Goal: Information Seeking & Learning: Learn about a topic

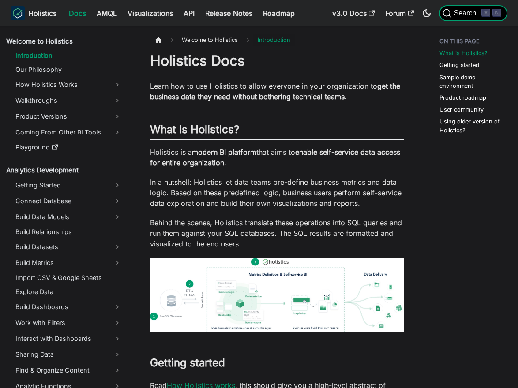
click at [470, 12] on span "Search" at bounding box center [466, 13] width 30 height 8
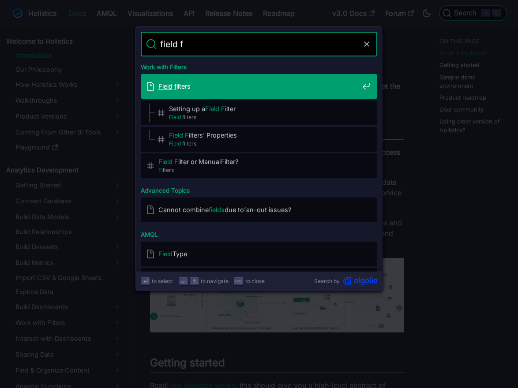
type input "field fi"
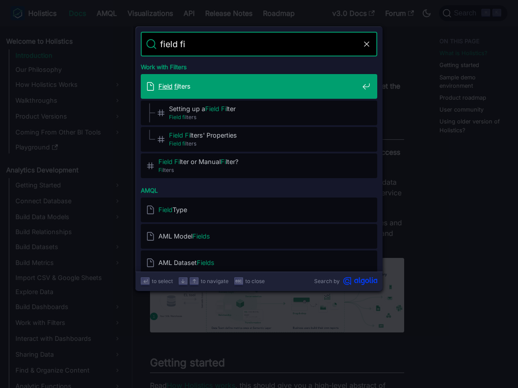
click at [298, 84] on span "Field fi lters" at bounding box center [258, 86] width 200 height 8
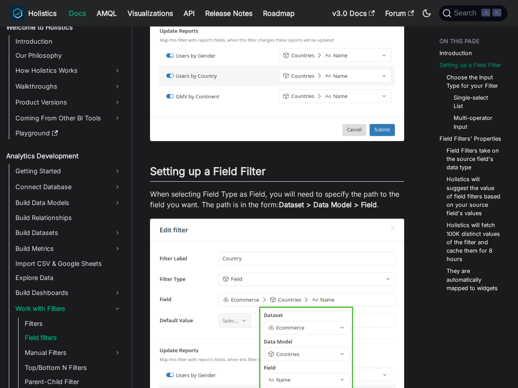
scroll to position [246, 0]
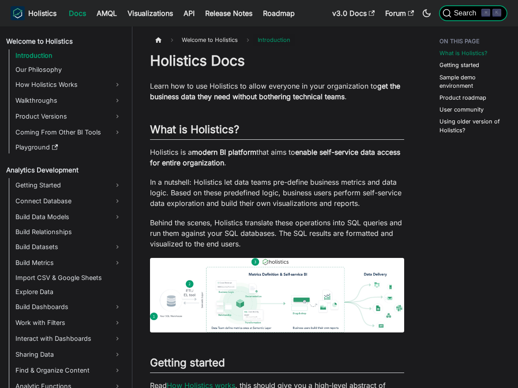
click at [463, 14] on span "Search" at bounding box center [466, 13] width 30 height 8
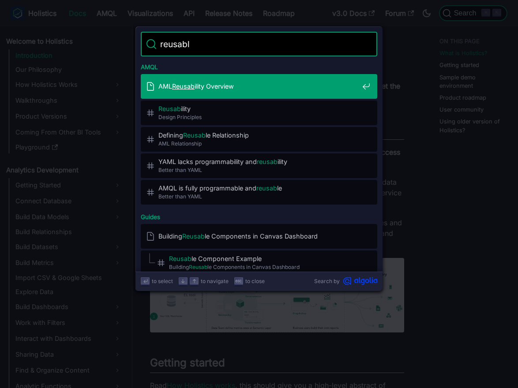
type input "reusable"
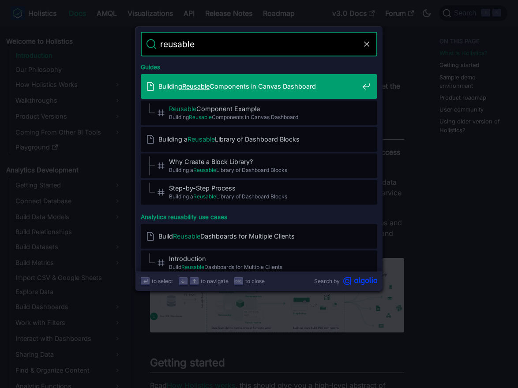
click at [277, 97] on div "Building Reusable Components in Canvas Dashboard" at bounding box center [261, 86] width 231 height 25
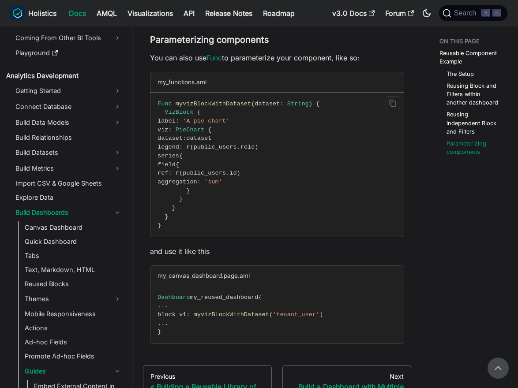
scroll to position [1576, 0]
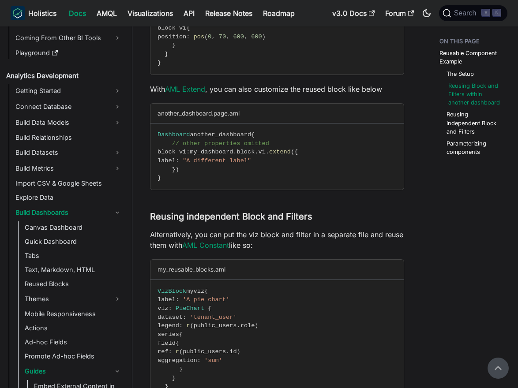
click at [464, 93] on link "Reusing Block and Filters within another dashboard" at bounding box center [475, 95] width 54 height 26
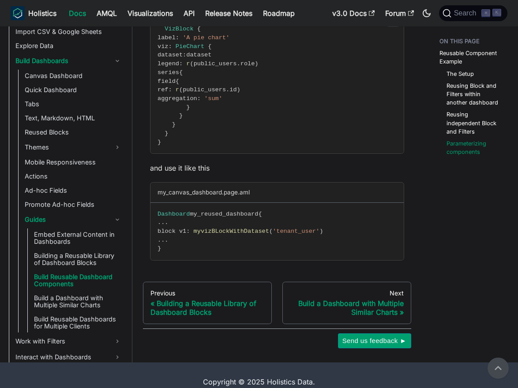
scroll to position [1676, 0]
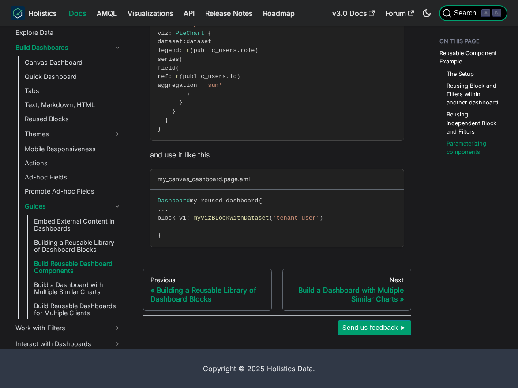
click at [481, 12] on span "Search" at bounding box center [466, 13] width 30 height 8
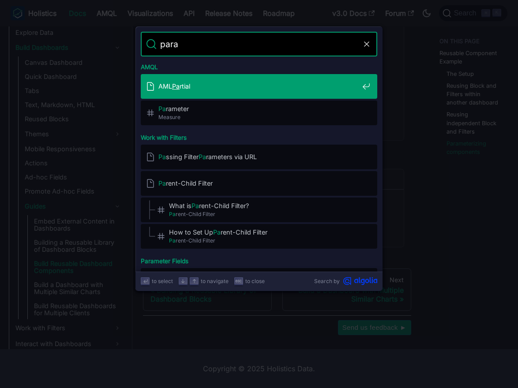
type input "param"
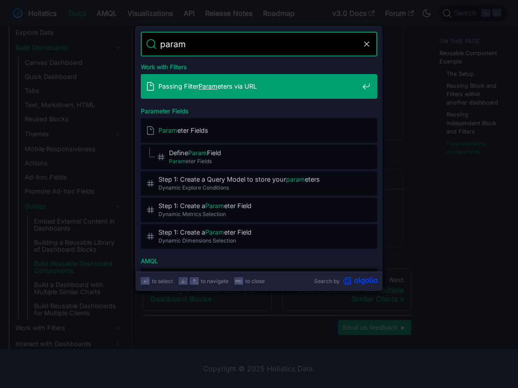
click at [276, 87] on span "Passing Filter Param eters via URL" at bounding box center [258, 86] width 200 height 8
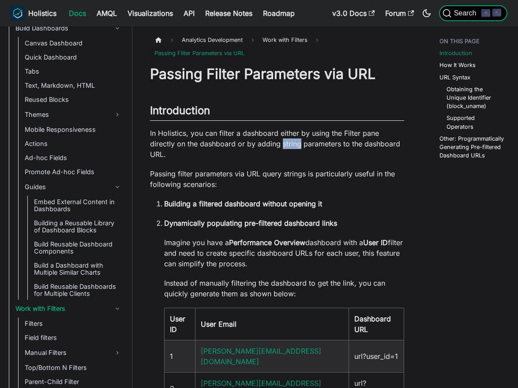
click at [470, 14] on span "Search" at bounding box center [466, 13] width 30 height 8
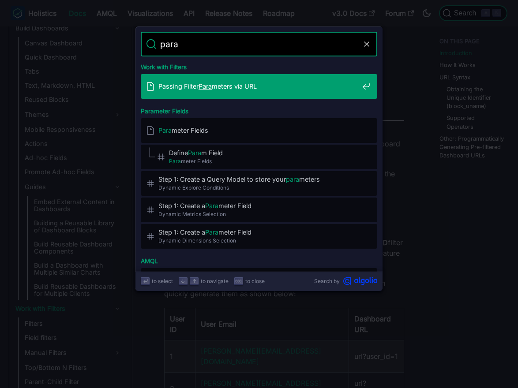
type input "param"
click at [281, 89] on span "Passing Filter Param eters via URL" at bounding box center [258, 86] width 200 height 8
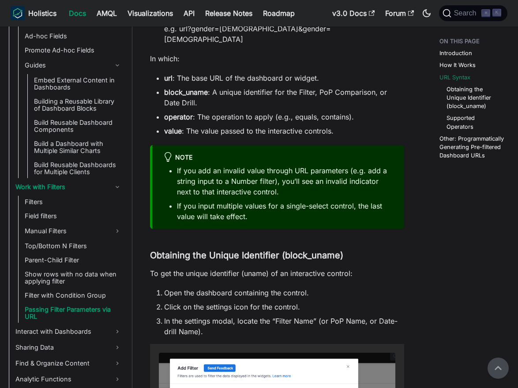
scroll to position [717, 0]
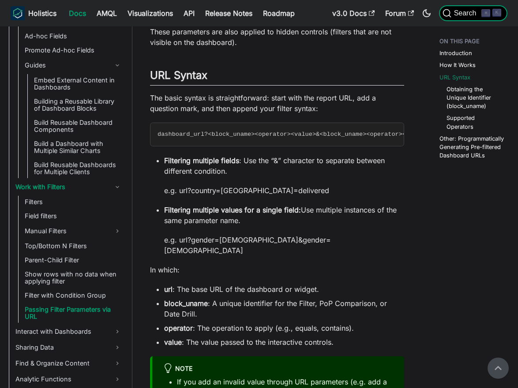
click at [472, 14] on span "Search" at bounding box center [466, 13] width 30 height 8
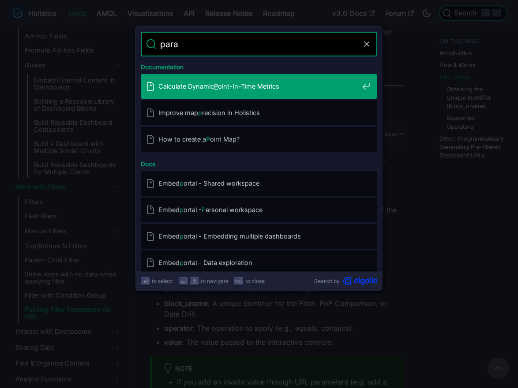
type input "param"
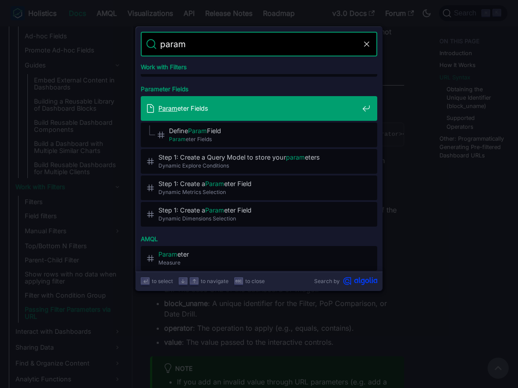
scroll to position [23, 0]
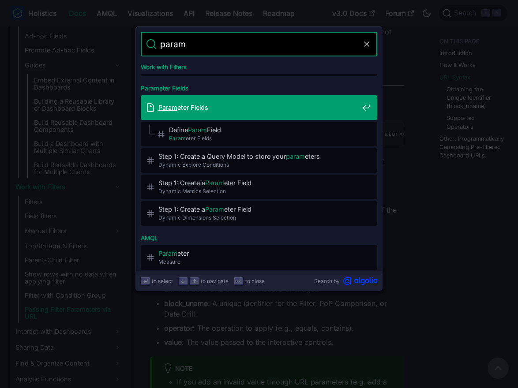
click at [257, 116] on div "Param eter Fields" at bounding box center [261, 107] width 231 height 25
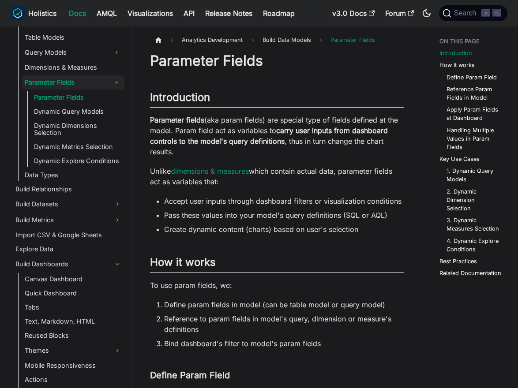
scroll to position [183, 0]
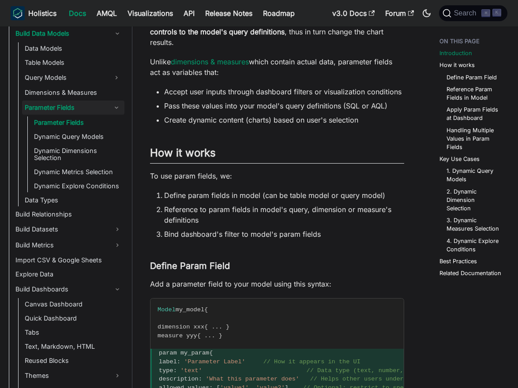
scroll to position [0, 0]
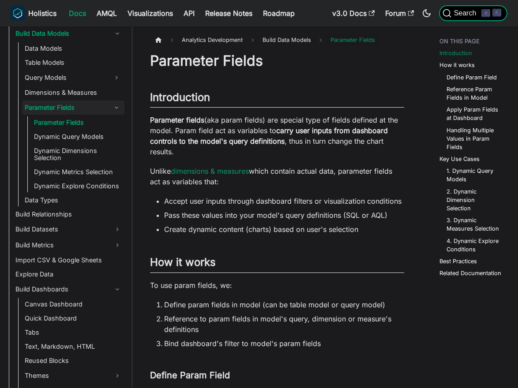
click at [459, 13] on span "Search" at bounding box center [466, 13] width 30 height 8
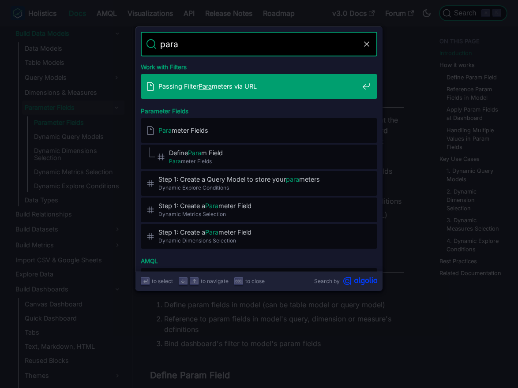
type input "param"
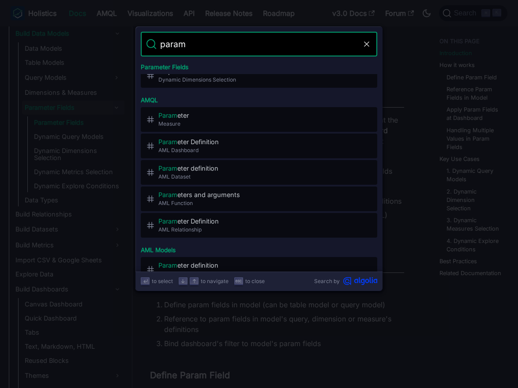
scroll to position [163, 0]
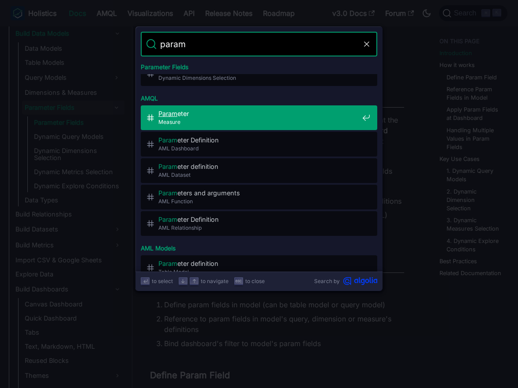
click at [271, 122] on span "Measure" at bounding box center [258, 122] width 200 height 8
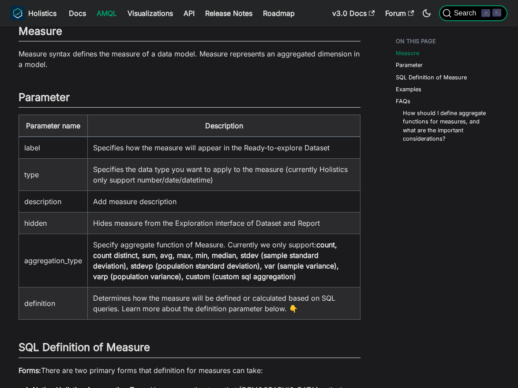
scroll to position [52, 0]
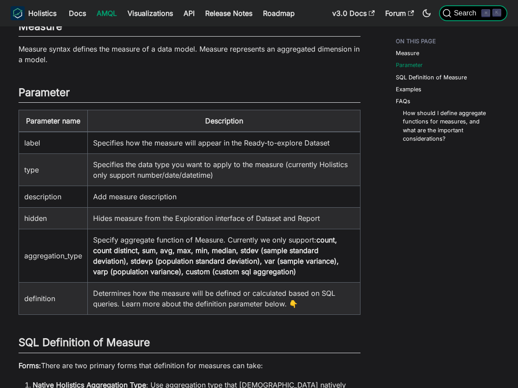
click at [470, 14] on span "Search" at bounding box center [466, 13] width 30 height 8
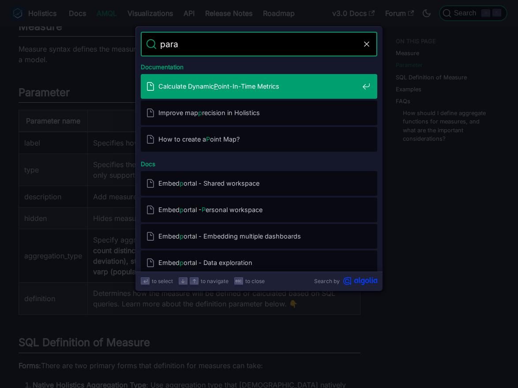
type input "param"
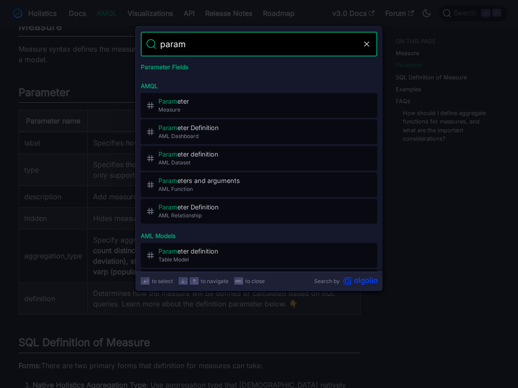
scroll to position [175, 0]
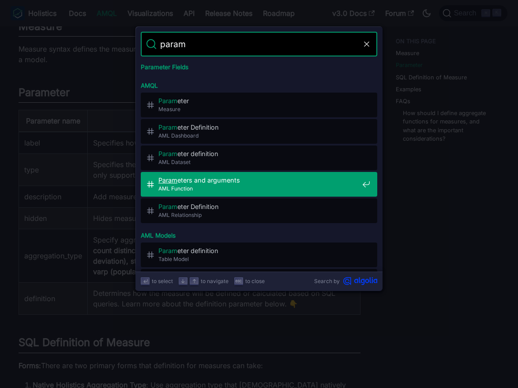
click at [257, 185] on span "AML Function" at bounding box center [258, 188] width 200 height 8
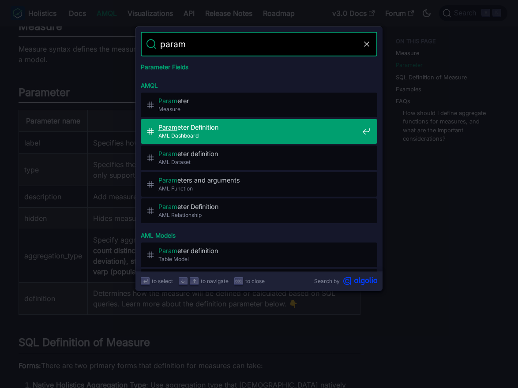
click at [243, 136] on span "AML Dashboard" at bounding box center [258, 135] width 200 height 8
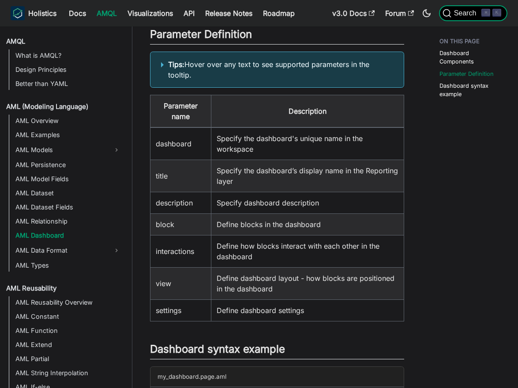
scroll to position [321, 0]
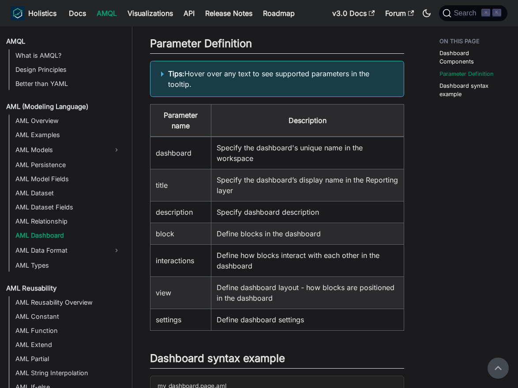
click at [164, 75] on summary "Tips: Hover over any text to see supported parameters in the tooltip." at bounding box center [277, 78] width 232 height 21
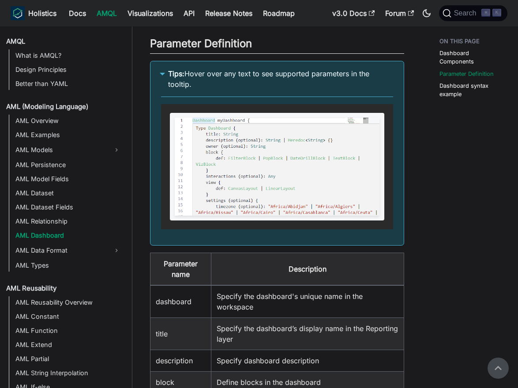
click at [164, 75] on summary "Tips: Hover over any text to see supported parameters in the tooltip." at bounding box center [277, 78] width 232 height 21
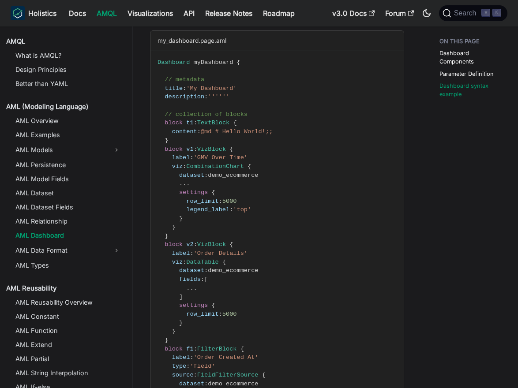
scroll to position [668, 0]
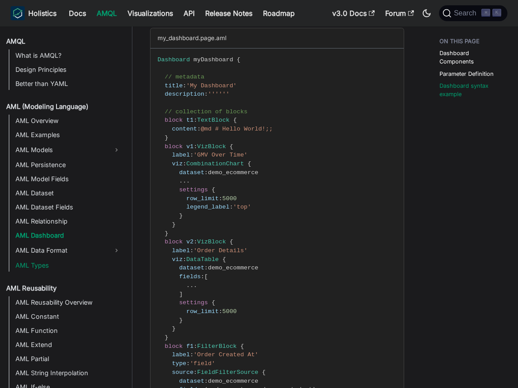
click at [61, 263] on link "AML Types" at bounding box center [69, 265] width 112 height 12
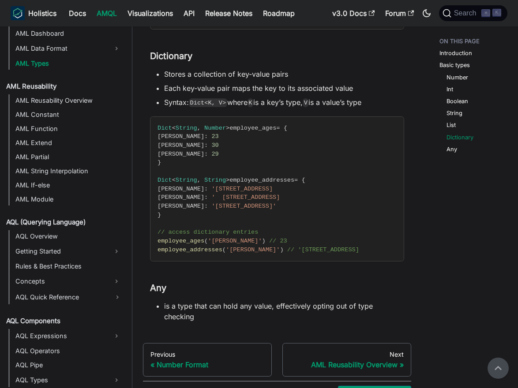
scroll to position [839, 0]
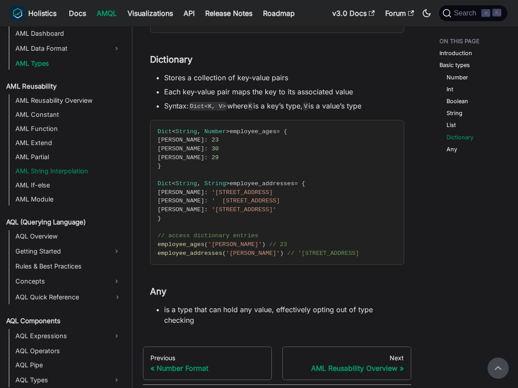
click at [93, 173] on link "AML String Interpolation" at bounding box center [69, 171] width 112 height 12
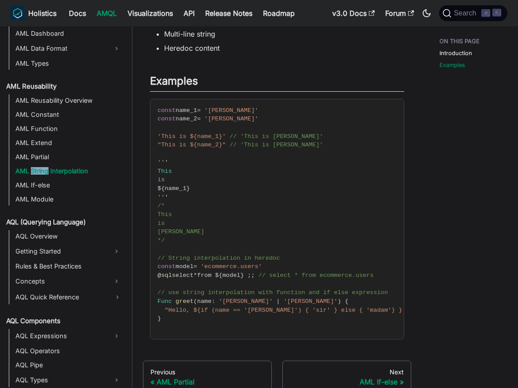
scroll to position [153, 0]
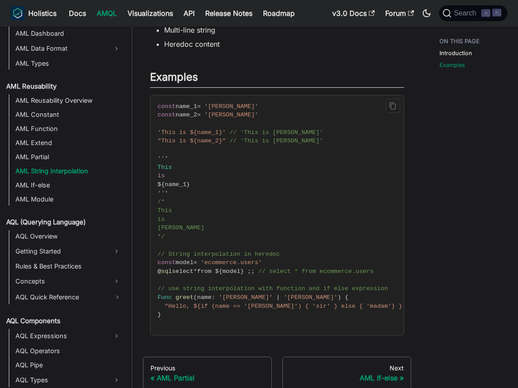
click at [320, 190] on code "const name_1 = '[PERSON_NAME]' const name_2 = '[PERSON_NAME]' 'This is ${name_1…" at bounding box center [283, 215] width 266 height 240
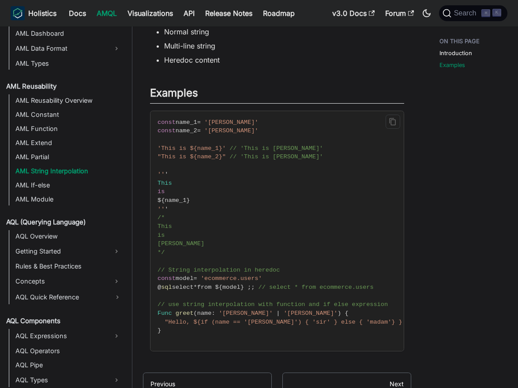
scroll to position [142, 0]
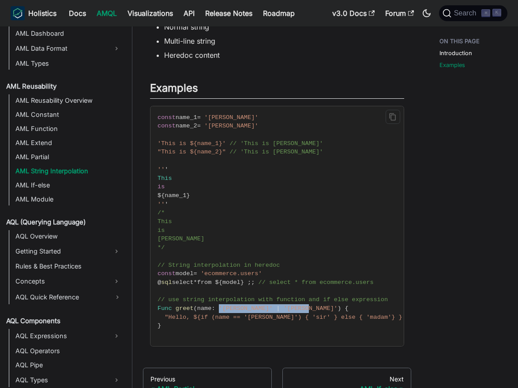
drag, startPoint x: 218, startPoint y: 308, endPoint x: 275, endPoint y: 308, distance: 56.4
click at [275, 308] on span "Func greet ( name : '[PERSON_NAME]' | '[PERSON_NAME]' ) {" at bounding box center [252, 308] width 191 height 7
copy span "'[PERSON_NAME]' | '[PERSON_NAME]'"
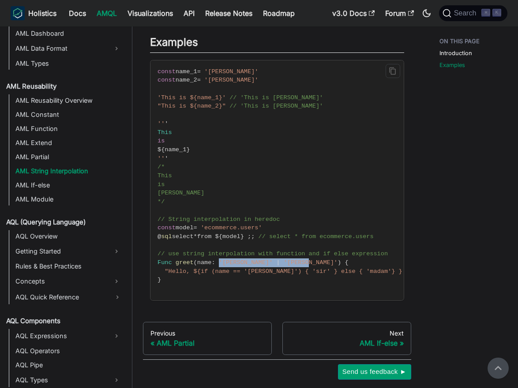
scroll to position [187, 0]
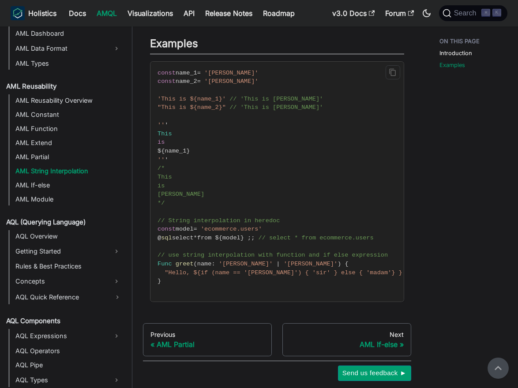
click at [280, 272] on span ""Hello, ${if (name == '[PERSON_NAME]') { 'sir' } else { 'madam'} }!"" at bounding box center [286, 272] width 245 height 7
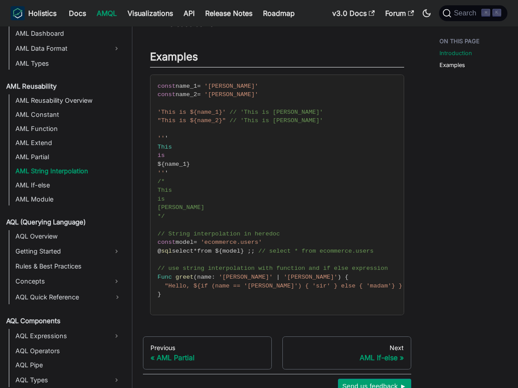
scroll to position [233, 0]
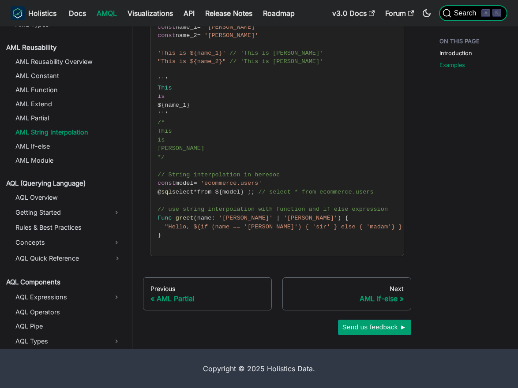
click at [450, 13] on icon "Search (Command+K)" at bounding box center [446, 13] width 9 height 9
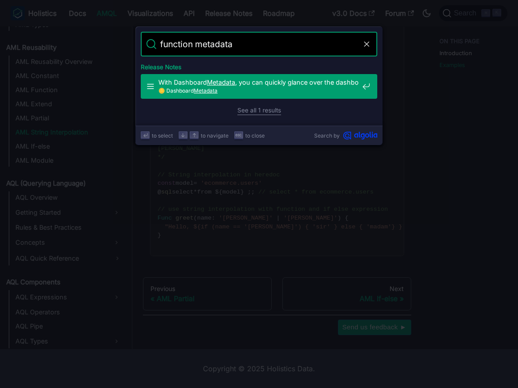
click at [253, 84] on span "With Dashboard Metadata , you can quickly glance over the dashboard …" at bounding box center [258, 82] width 200 height 8
drag, startPoint x: 195, startPoint y: 47, endPoint x: 153, endPoint y: 45, distance: 41.9
click at [153, 45] on form "Search function metadata" at bounding box center [259, 44] width 236 height 25
type input "metadata"
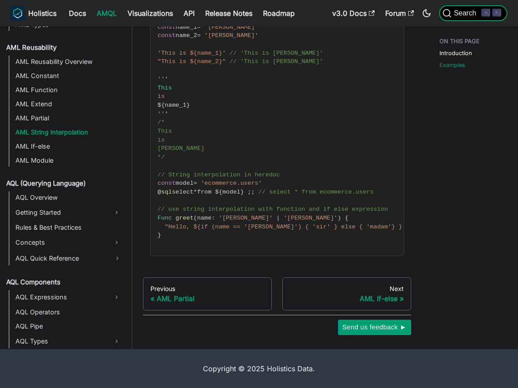
click at [467, 10] on span "Search" at bounding box center [466, 13] width 30 height 8
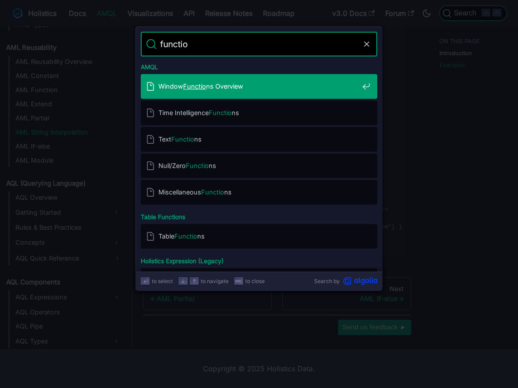
type input "function"
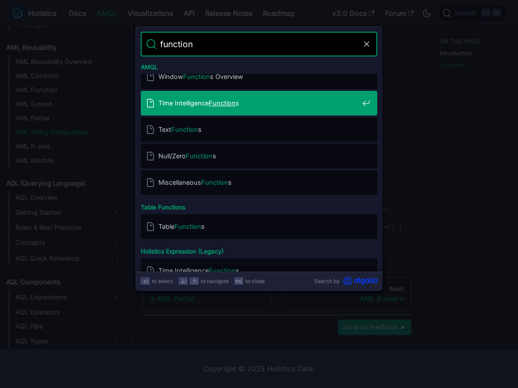
scroll to position [0, 0]
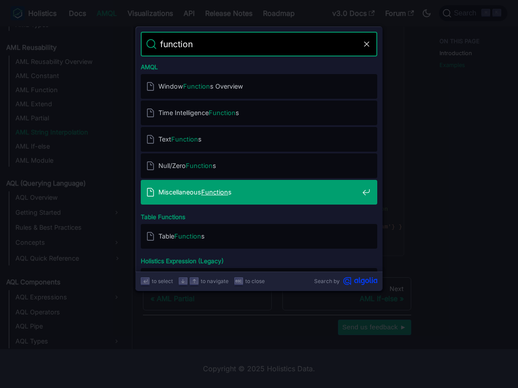
click at [261, 203] on div "Miscellaneous Function s" at bounding box center [261, 192] width 231 height 25
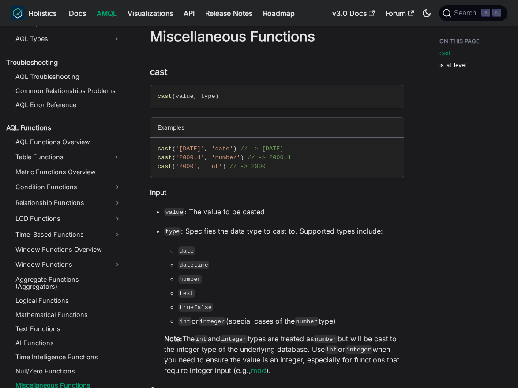
scroll to position [25, 0]
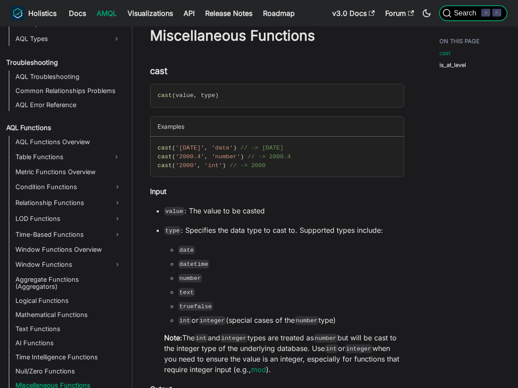
click at [473, 15] on span "Search" at bounding box center [466, 13] width 30 height 8
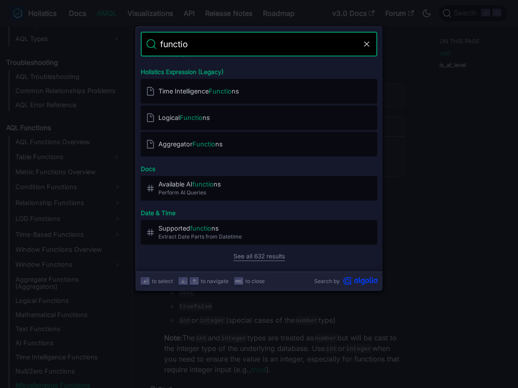
scroll to position [0, 0]
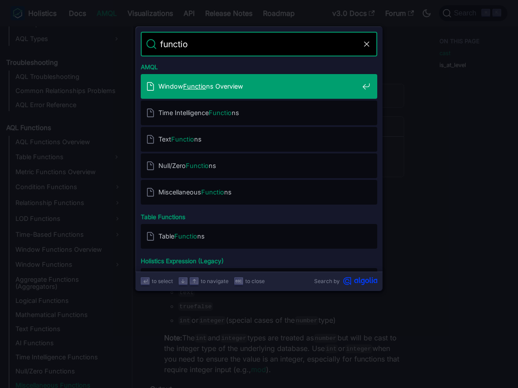
type input "function"
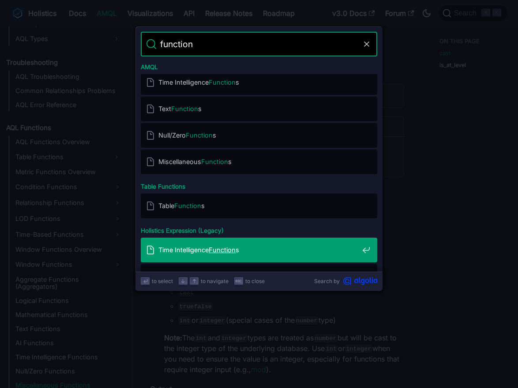
scroll to position [26, 0]
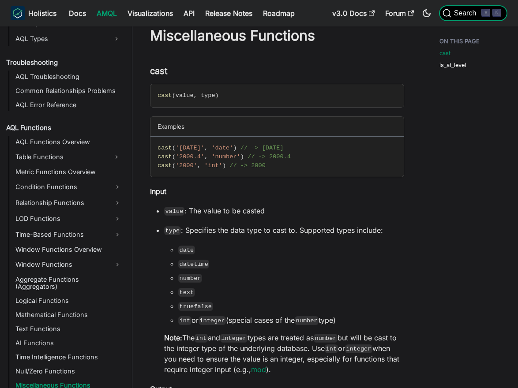
click at [472, 15] on span "Search" at bounding box center [466, 13] width 30 height 8
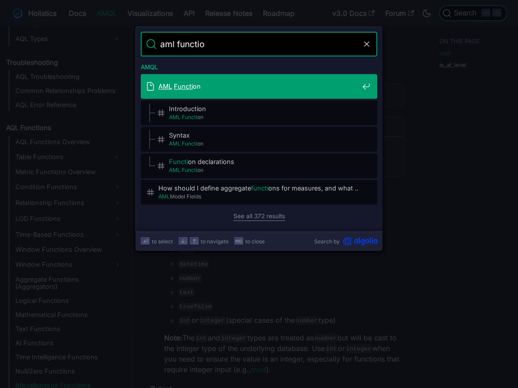
type input "aml function"
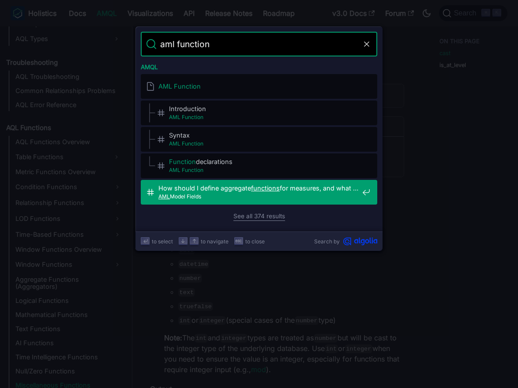
click at [282, 197] on span "AML Model Fields" at bounding box center [258, 196] width 200 height 8
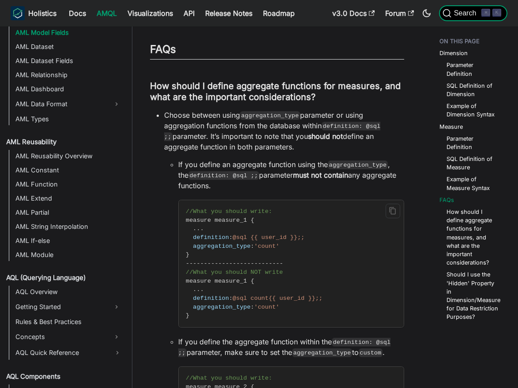
scroll to position [2302, 0]
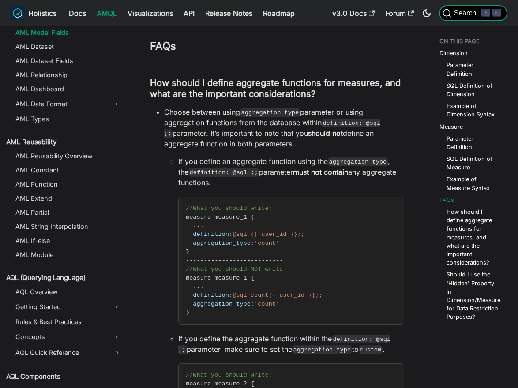
click at [467, 13] on span "Search" at bounding box center [466, 13] width 30 height 8
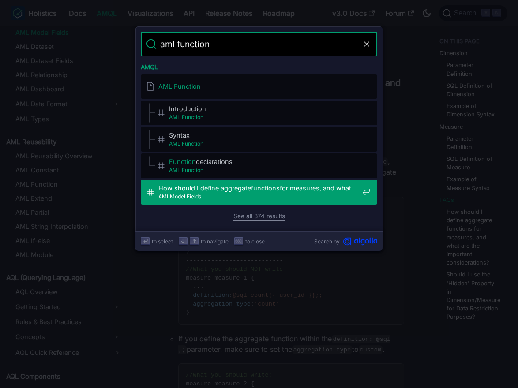
type input "aml function"
click at [257, 217] on link "See all 374 results" at bounding box center [259, 216] width 52 height 9
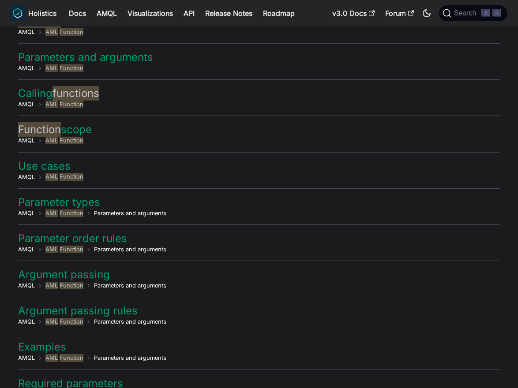
scroll to position [253, 0]
click at [88, 95] on span "functions" at bounding box center [75, 93] width 47 height 15
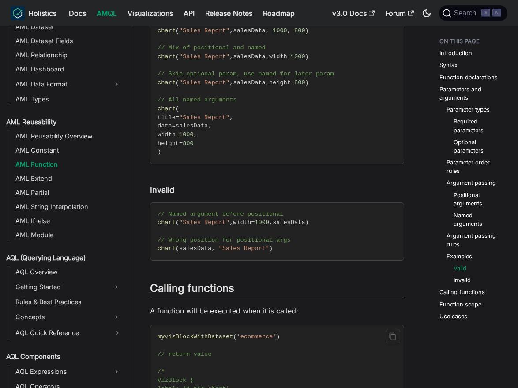
scroll to position [1584, 0]
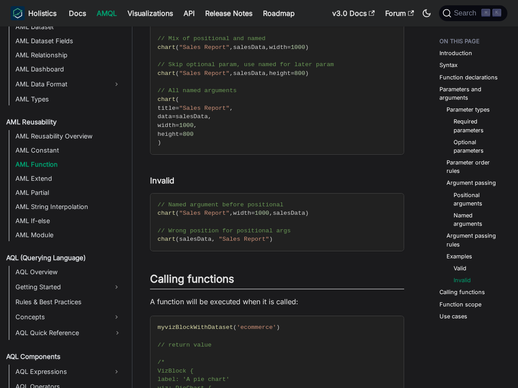
click at [342, 84] on code "// Assume this function signature for examples below: Func chart ( title : Stri…" at bounding box center [326, 64] width 352 height 179
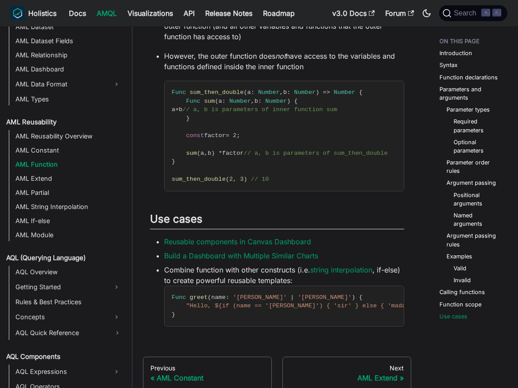
scroll to position [2368, 0]
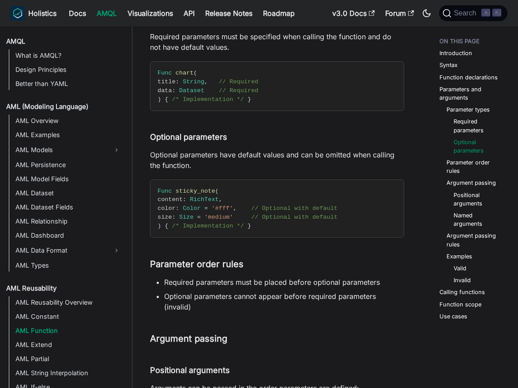
scroll to position [827, 0]
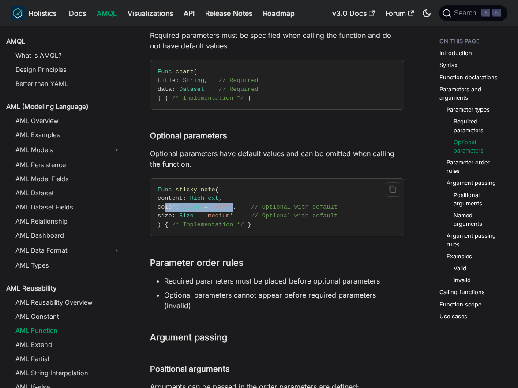
drag, startPoint x: 165, startPoint y: 207, endPoint x: 240, endPoint y: 203, distance: 75.0
click at [240, 204] on code "Func sticky_note ( content : RichText , color : Color = '#fff' , // Optional wi…" at bounding box center [276, 208] width 253 height 58
click at [194, 213] on span "Size" at bounding box center [186, 215] width 15 height 7
drag, startPoint x: 164, startPoint y: 207, endPoint x: 241, endPoint y: 207, distance: 76.3
click at [241, 207] on span "color : Color = '#fff' , // Optional with default" at bounding box center [247, 207] width 180 height 7
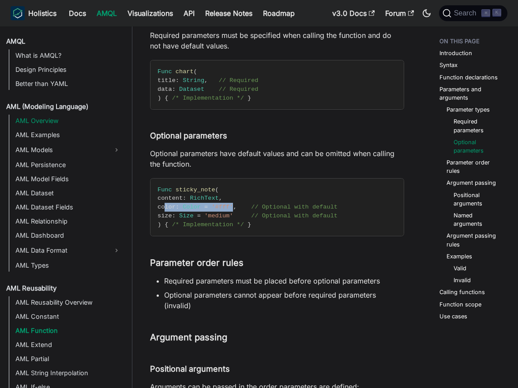
copy span "color : Color = '#fff'"
click at [246, 206] on span at bounding box center [244, 207] width 15 height 7
copy span "color : Color = '#fff' ,"
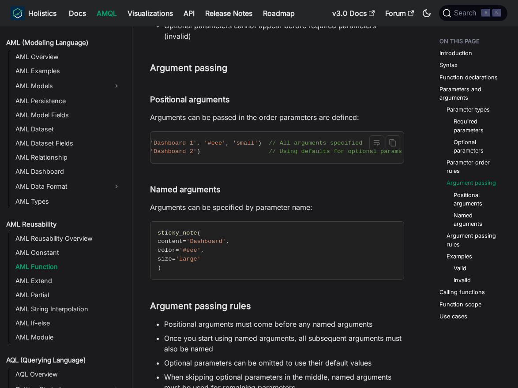
scroll to position [0, 0]
click at [400, 188] on h4 "Named arguments ​" at bounding box center [277, 190] width 254 height 10
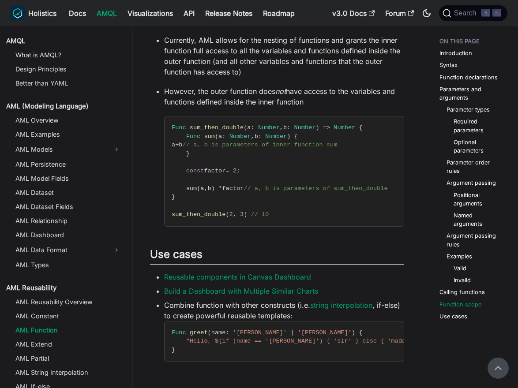
scroll to position [2252, 0]
